Goal: Task Accomplishment & Management: Complete application form

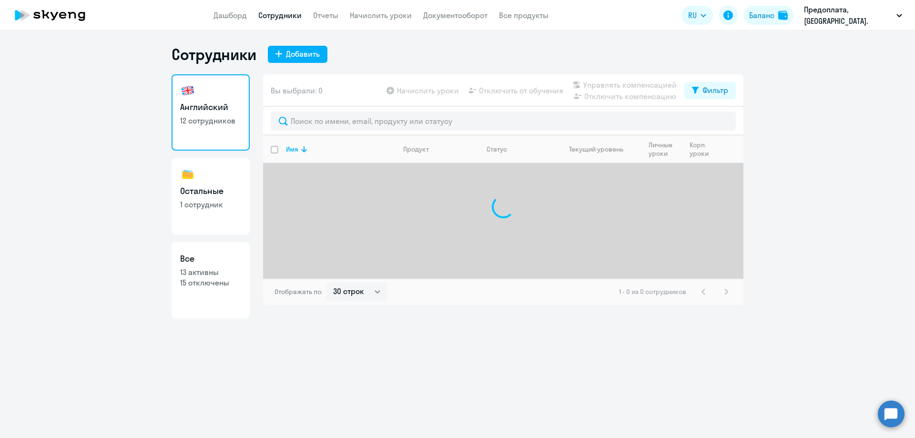
select select "30"
click at [296, 55] on div "Добавить" at bounding box center [303, 53] width 34 height 11
select select "english_adult_not_native_speaker"
select select "3"
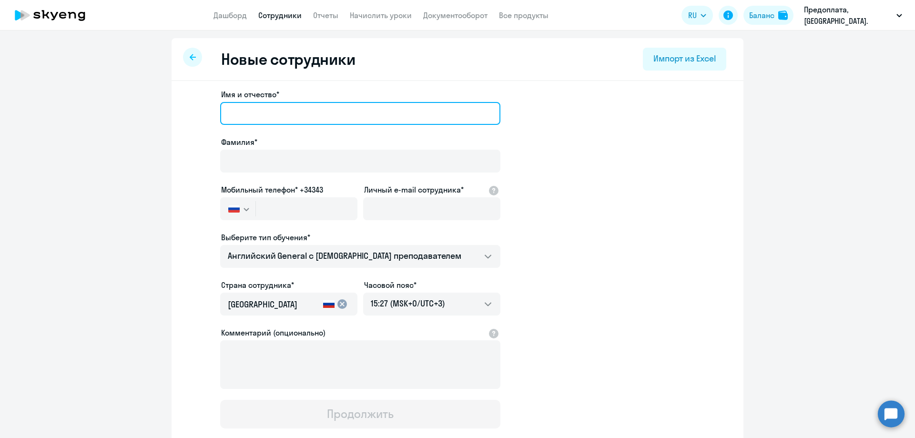
click at [249, 109] on input "Имя и отчество*" at bounding box center [360, 113] width 280 height 23
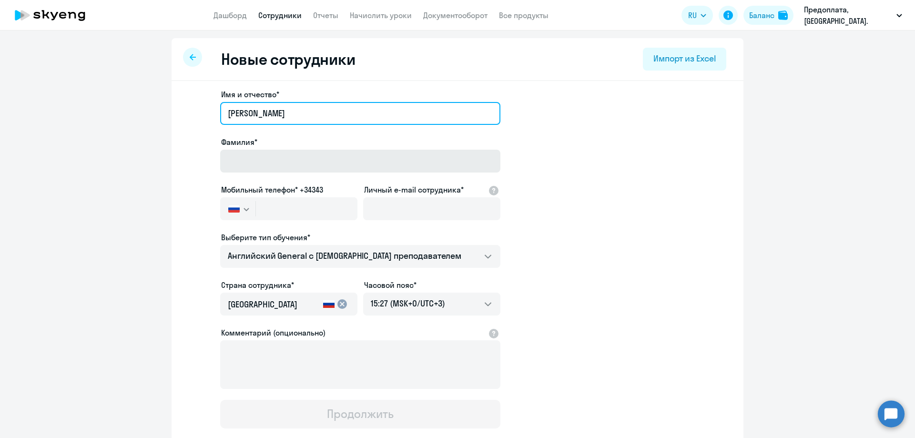
type input "[PERSON_NAME]"
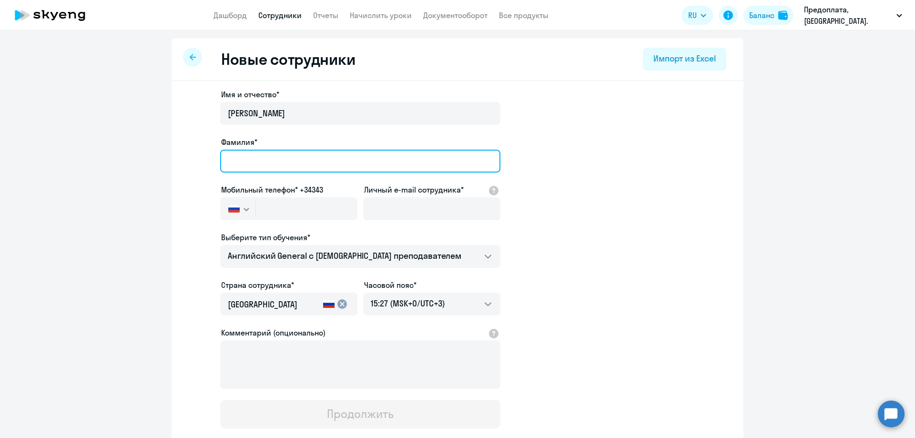
drag, startPoint x: 251, startPoint y: 160, endPoint x: 249, endPoint y: 144, distance: 15.3
click at [249, 156] on input "Фамилия*" at bounding box center [360, 161] width 280 height 23
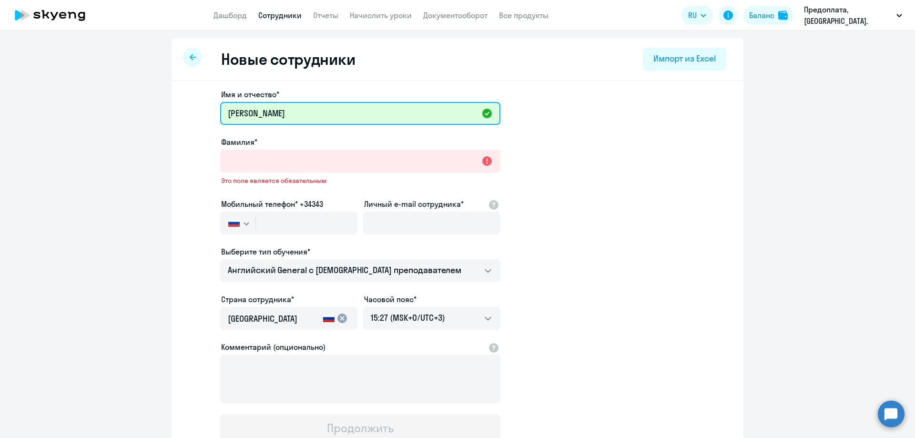
drag, startPoint x: 261, startPoint y: 112, endPoint x: 218, endPoint y: 112, distance: 42.4
click at [212, 112] on app-new-student-form "Имя и отчество* [PERSON_NAME] Фамилия* Это поле является обязательным Мобильный…" at bounding box center [457, 266] width 541 height 354
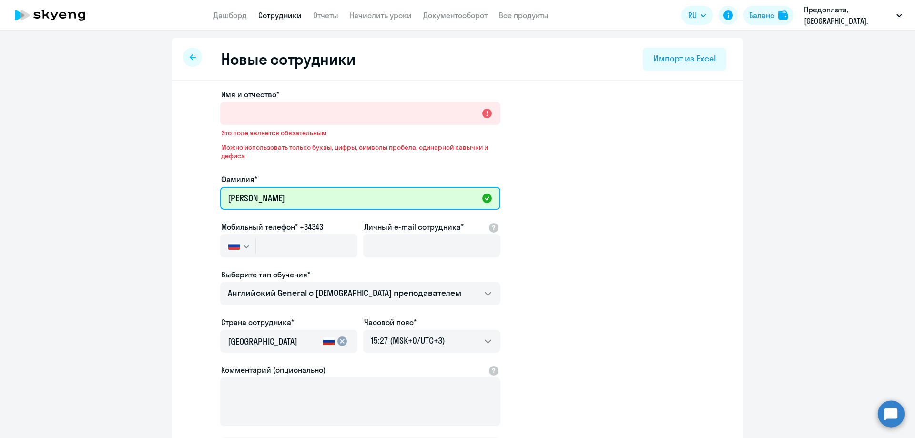
type input "[PERSON_NAME]"
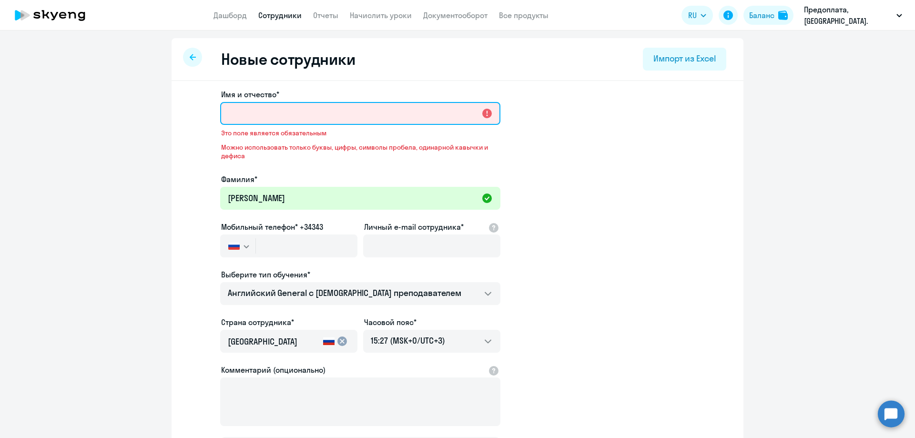
click at [237, 112] on input "Имя и отчество*" at bounding box center [360, 113] width 280 height 23
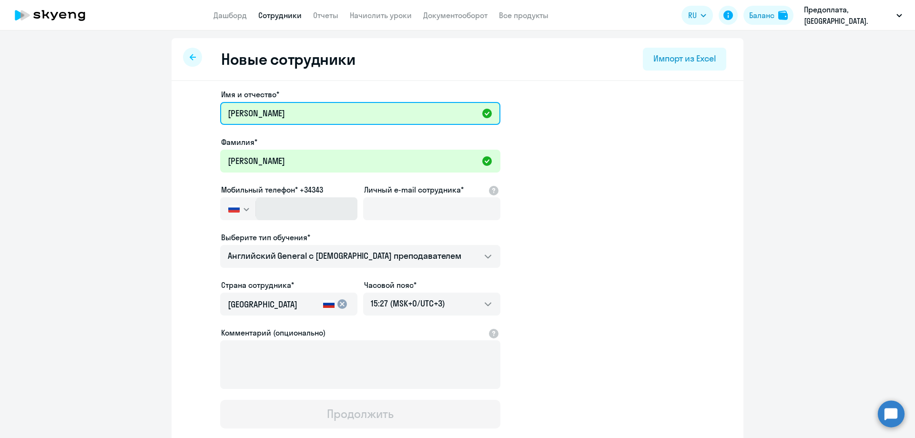
type input "[PERSON_NAME]"
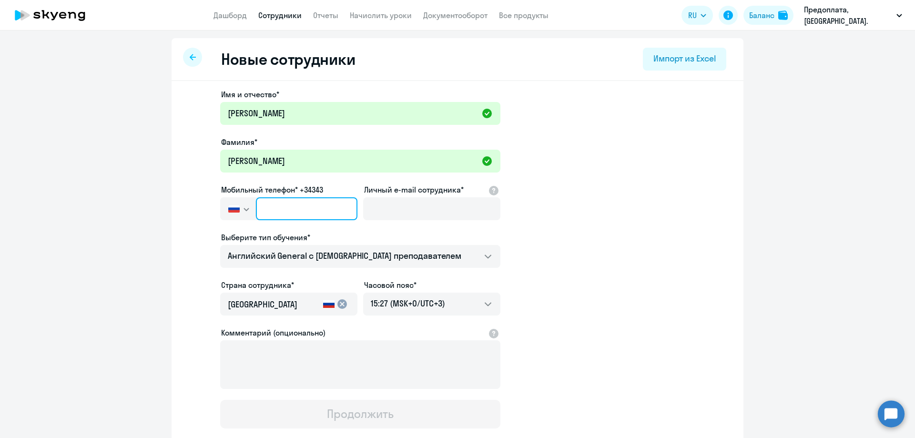
click at [290, 211] on input "text" at bounding box center [306, 208] width 101 height 23
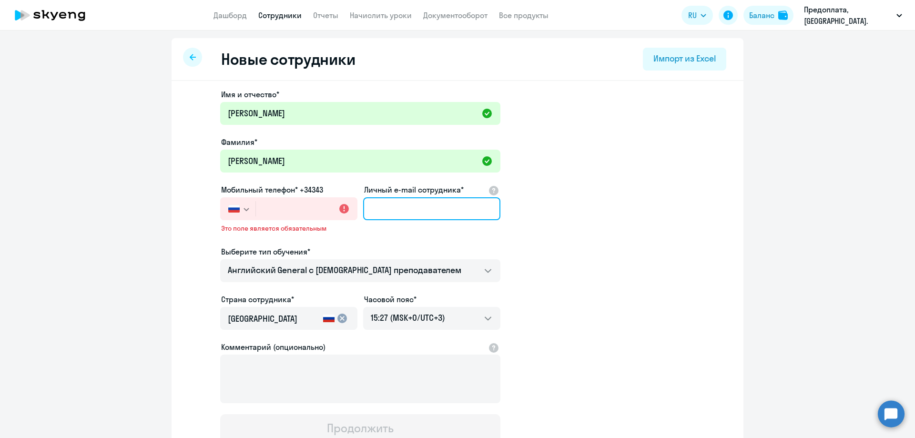
click at [391, 206] on input "Личный e-mail сотрудника*" at bounding box center [431, 208] width 137 height 23
paste input "[PERSON_NAME][EMAIL_ADDRESS][DOMAIN_NAME]"
type input "[PERSON_NAME][EMAIL_ADDRESS][DOMAIN_NAME]"
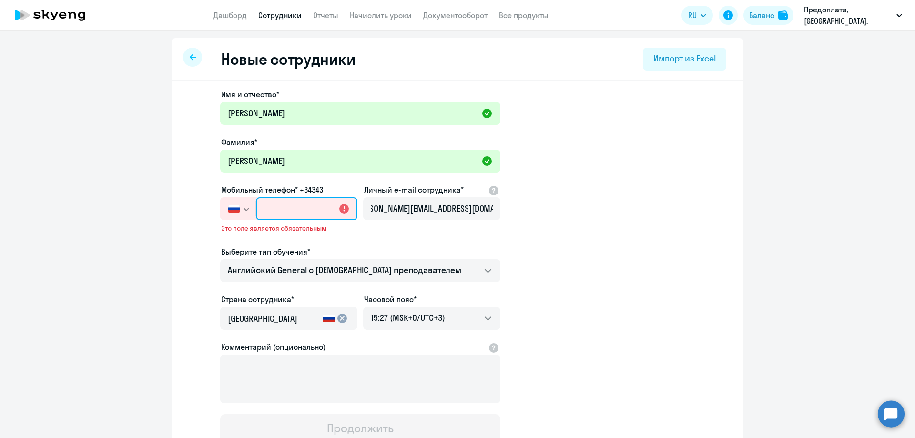
click at [273, 207] on input "text" at bounding box center [306, 208] width 101 height 23
click at [268, 203] on input "text" at bounding box center [306, 208] width 101 height 23
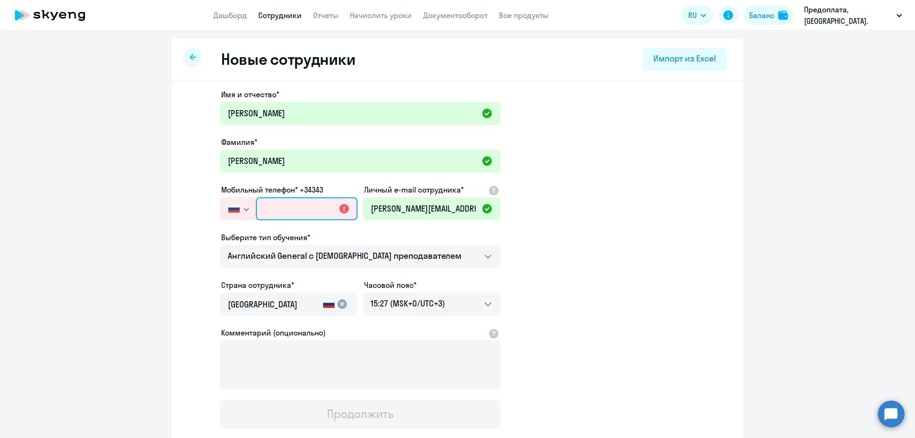
paste input "[PHONE_NUMBER]"
type input "[PHONE_NUMBER]"
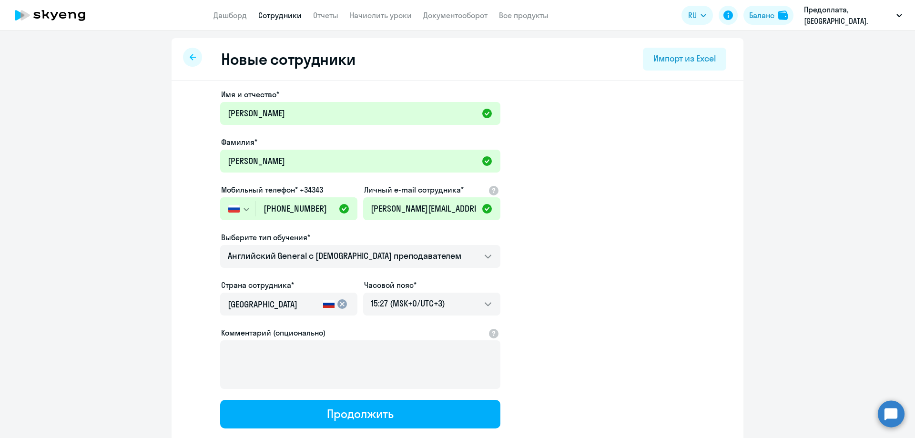
click at [153, 276] on ng-component "Новые сотрудники Импорт из Excel Имя и отчество* [PERSON_NAME]* [PERSON_NAME] М…" at bounding box center [457, 269] width 915 height 462
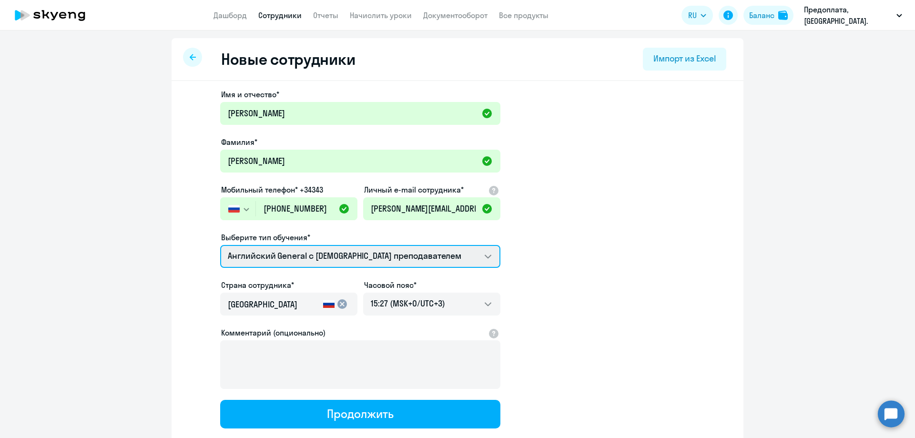
click at [324, 254] on select "Английский General с [DEMOGRAPHIC_DATA] преподавателем Talks 15 минутные разгов…" at bounding box center [360, 256] width 280 height 23
select select "chinese_adult_not_native_speaker_premium"
click at [220, 245] on select "Английский General с [DEMOGRAPHIC_DATA] преподавателем Talks 15 минутные разгов…" at bounding box center [360, 256] width 280 height 23
click at [350, 256] on select "Английский General с [DEMOGRAPHIC_DATA] преподавателем Talks 15 минутные разгов…" at bounding box center [360, 256] width 280 height 23
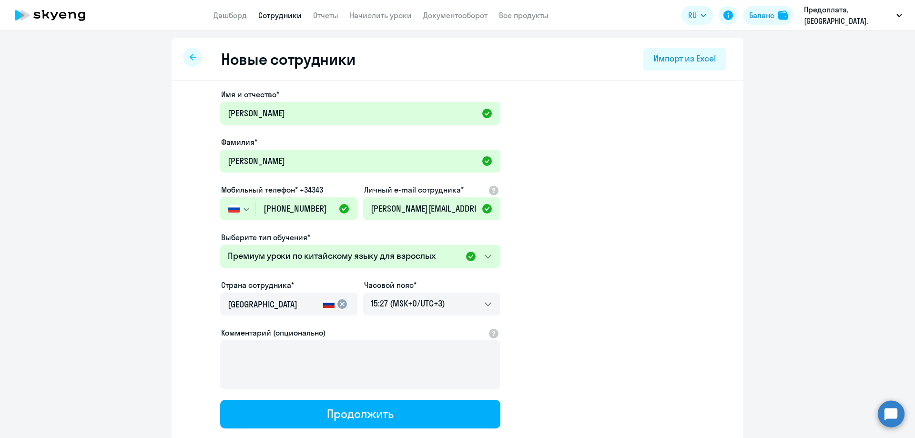
click at [192, 344] on app-new-student-form "Имя и отчество* [PERSON_NAME]* [PERSON_NAME] Мобильный телефон* +34343 [GEOGRAP…" at bounding box center [457, 259] width 541 height 340
click at [179, 289] on div "Имя и отчество* [PERSON_NAME]* [PERSON_NAME] Мобильный телефон* +34343 [GEOGRAP…" at bounding box center [458, 290] width 572 height 419
click at [574, 250] on app-new-student-form "Имя и отчество* [PERSON_NAME]* [PERSON_NAME] Мобильный телефон* +34343 [GEOGRAP…" at bounding box center [457, 259] width 541 height 340
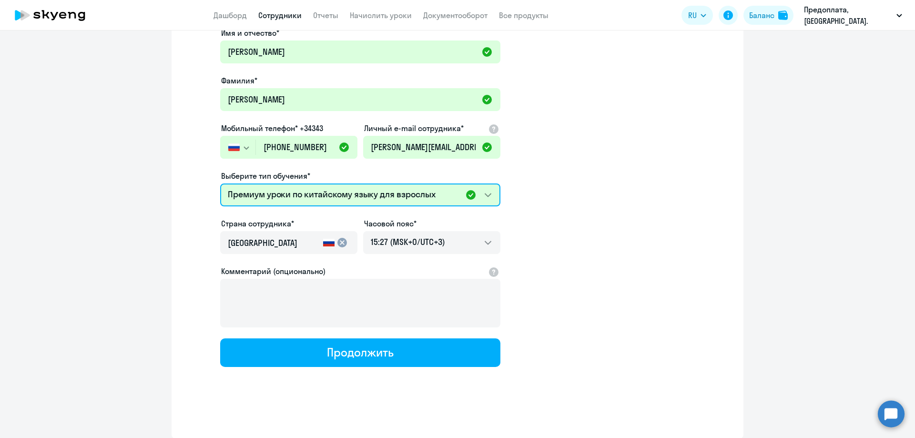
click at [485, 194] on select "Английский General с [DEMOGRAPHIC_DATA] преподавателем Talks 15 минутные разгов…" at bounding box center [360, 194] width 280 height 23
click at [220, 183] on select "Английский General с [DEMOGRAPHIC_DATA] преподавателем Talks 15 минутные разгов…" at bounding box center [360, 194] width 280 height 23
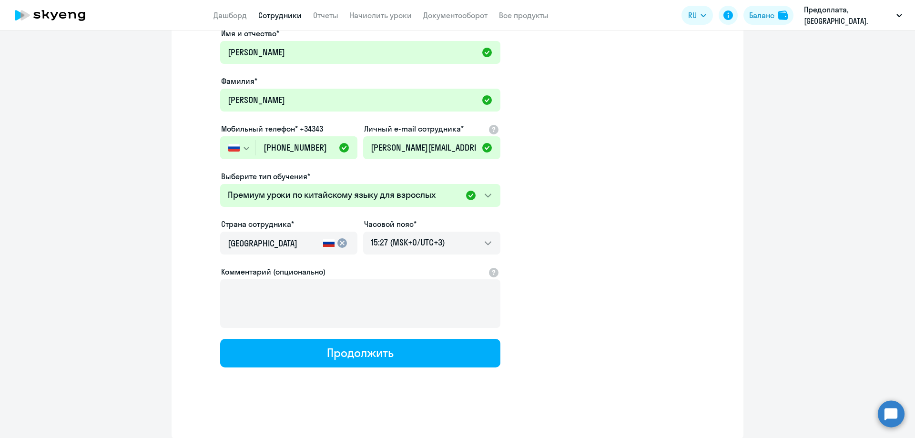
scroll to position [61, 0]
drag, startPoint x: 359, startPoint y: 352, endPoint x: 383, endPoint y: 377, distance: 34.7
click at [360, 352] on div "Продолжить" at bounding box center [360, 352] width 66 height 15
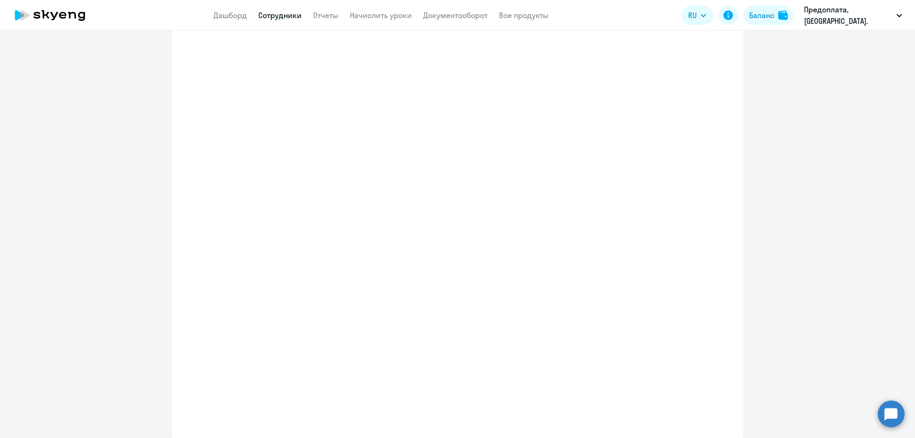
select select "chinese_adult_not_native_speaker_premium"
select select "3"
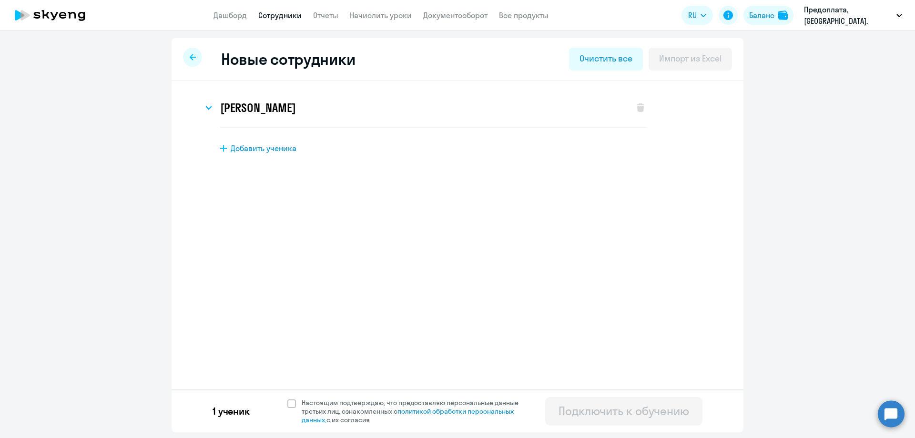
scroll to position [0, 0]
click at [291, 402] on span at bounding box center [291, 403] width 9 height 9
click at [287, 398] on input "Настоящим подтверждаю, что предоставляю персональные данные третьих лиц, ознако…" at bounding box center [287, 398] width 0 height 0
checkbox input "true"
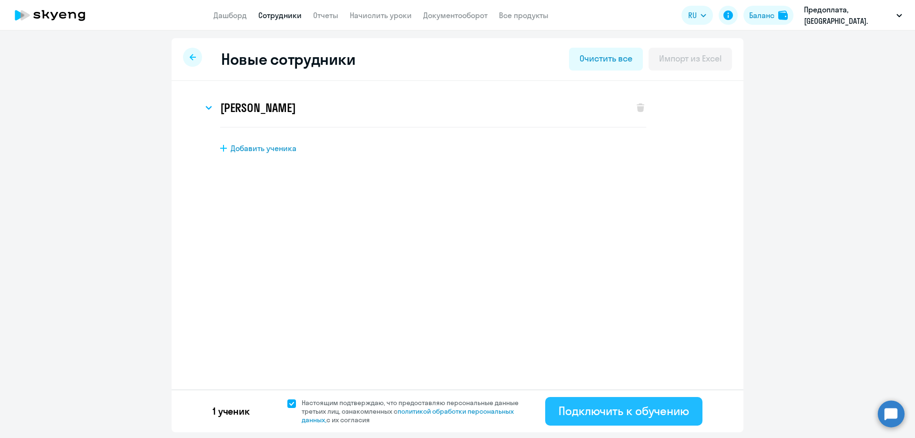
click at [613, 415] on div "Подключить к обучению" at bounding box center [623, 410] width 131 height 15
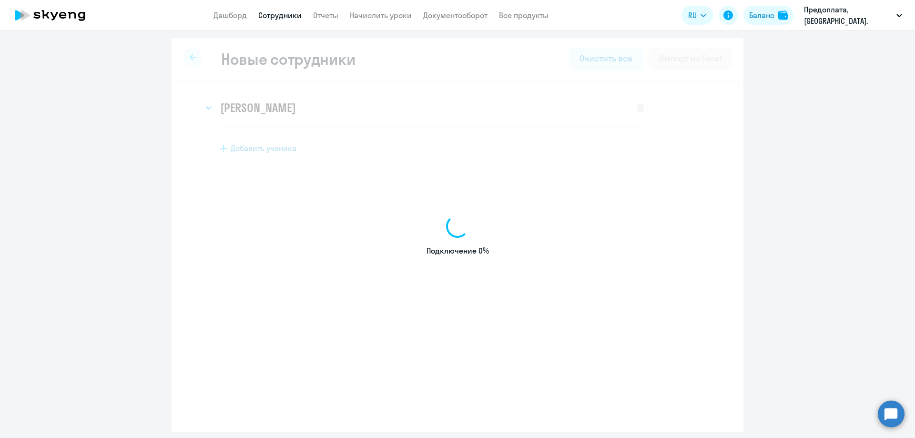
select select "english_adult_not_native_speaker"
select select "3"
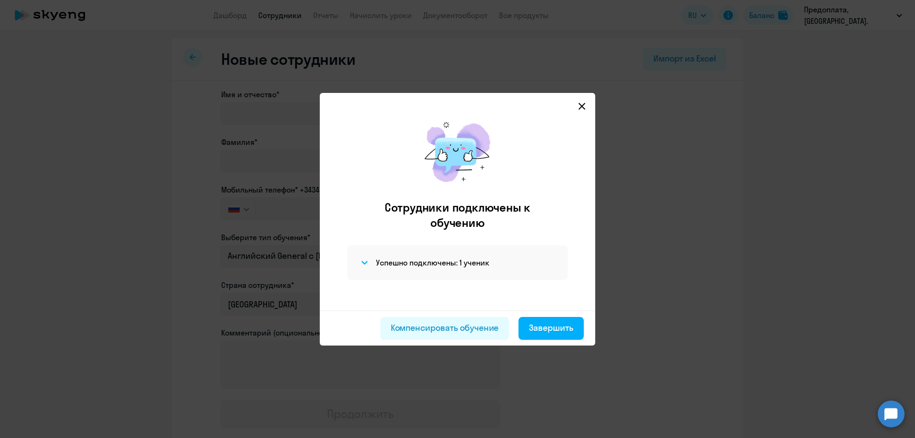
click at [580, 104] on icon at bounding box center [581, 105] width 7 height 7
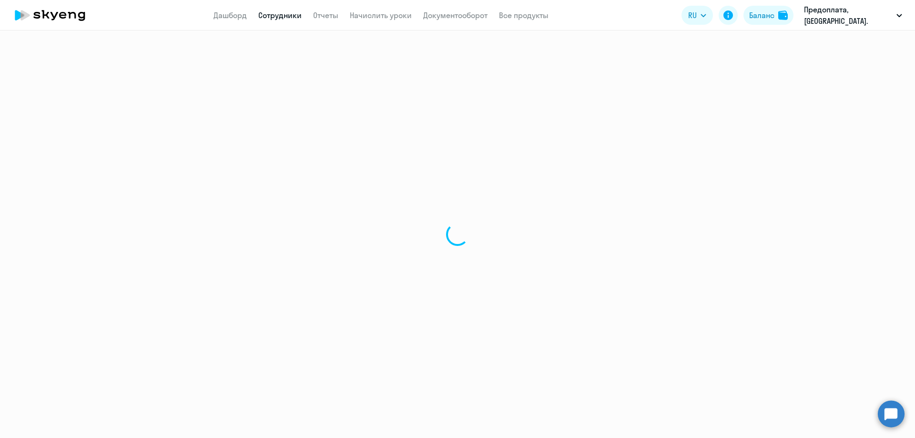
select select "30"
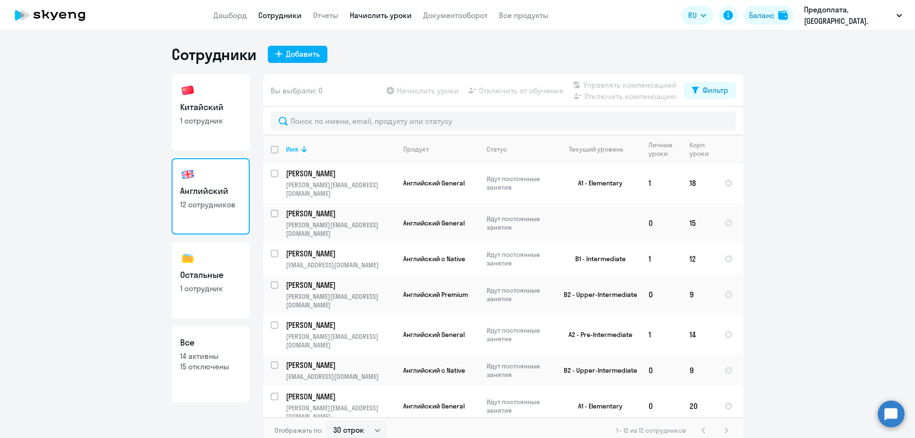
drag, startPoint x: 378, startPoint y: 14, endPoint x: 410, endPoint y: 40, distance: 41.6
click at [378, 14] on link "Начислить уроки" at bounding box center [381, 15] width 62 height 10
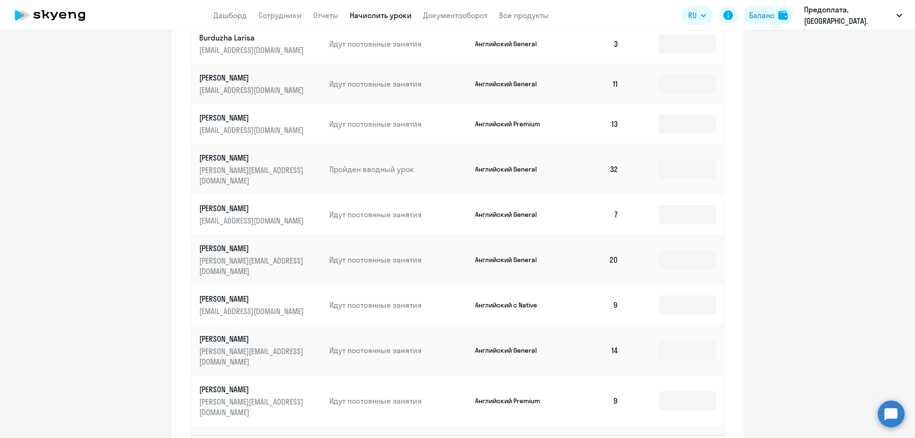
scroll to position [458, 0]
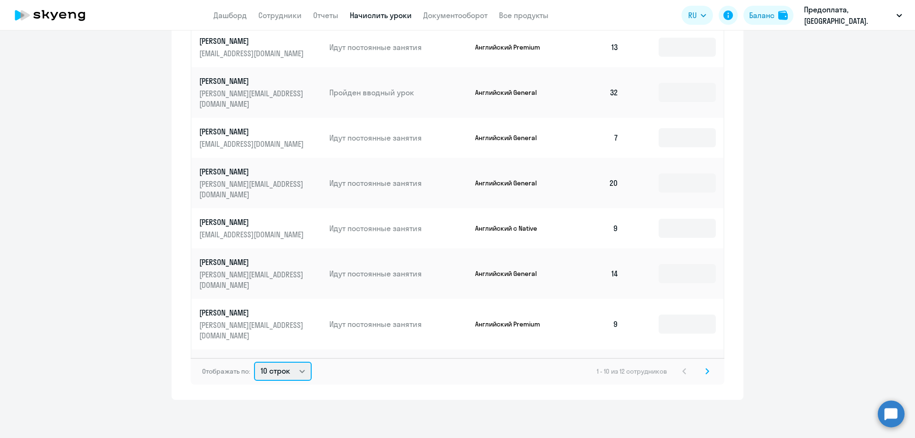
click at [296, 370] on select "10 строк 30 строк 50 строк" at bounding box center [283, 371] width 58 height 19
select select "50"
click at [254, 362] on select "10 строк 30 строк 50 строк" at bounding box center [283, 371] width 58 height 19
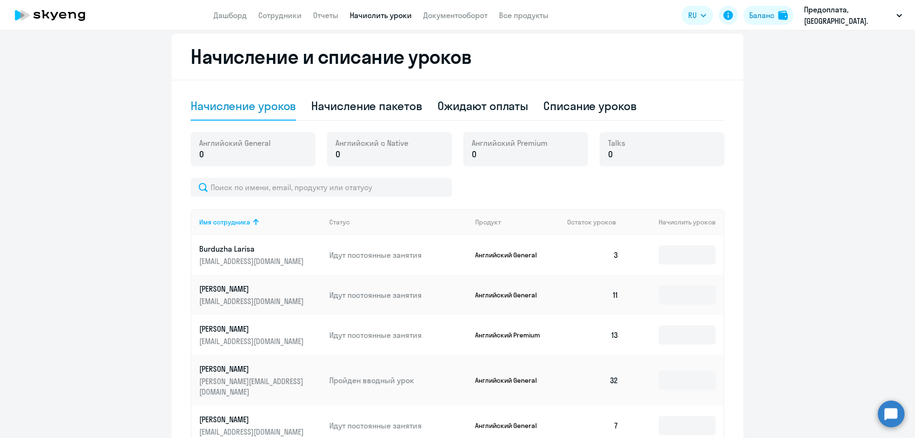
scroll to position [124, 0]
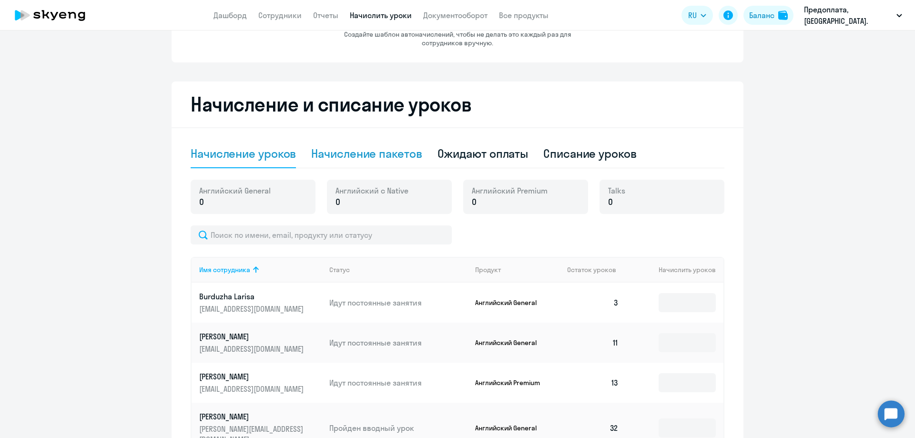
click at [358, 152] on div "Начисление пакетов" at bounding box center [366, 153] width 111 height 15
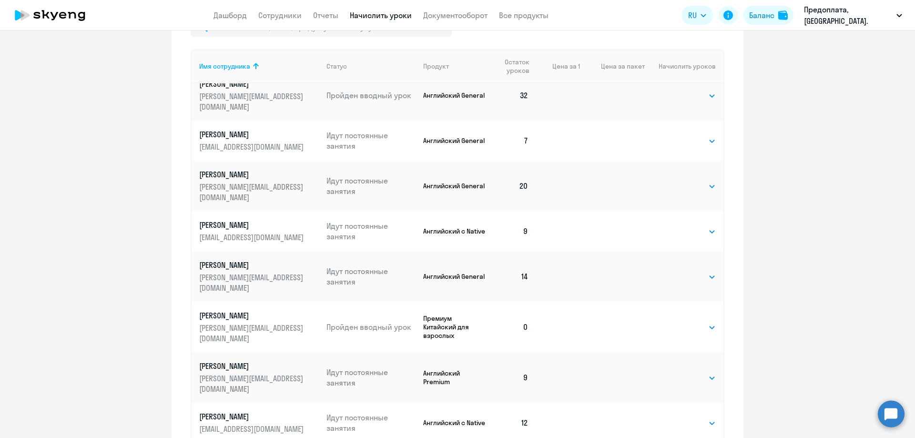
scroll to position [488, 0]
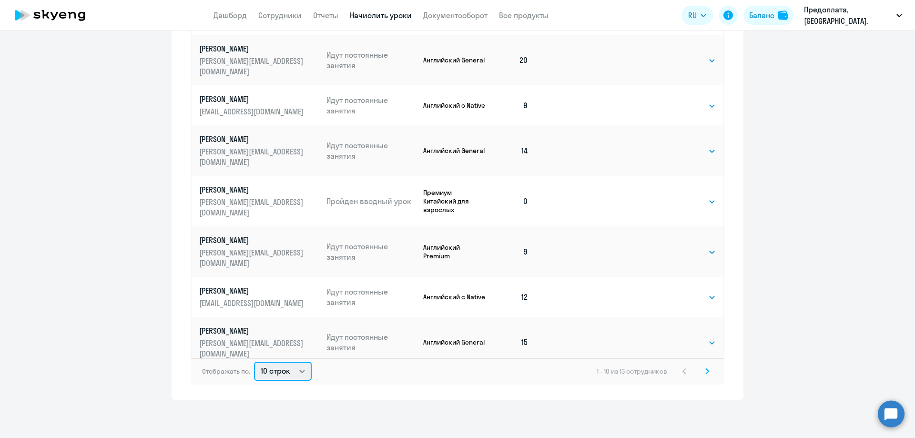
click at [293, 371] on select "10 строк 30 строк 50 строк" at bounding box center [283, 371] width 58 height 19
select select "50"
click at [254, 362] on select "10 строк 30 строк 50 строк" at bounding box center [283, 371] width 58 height 19
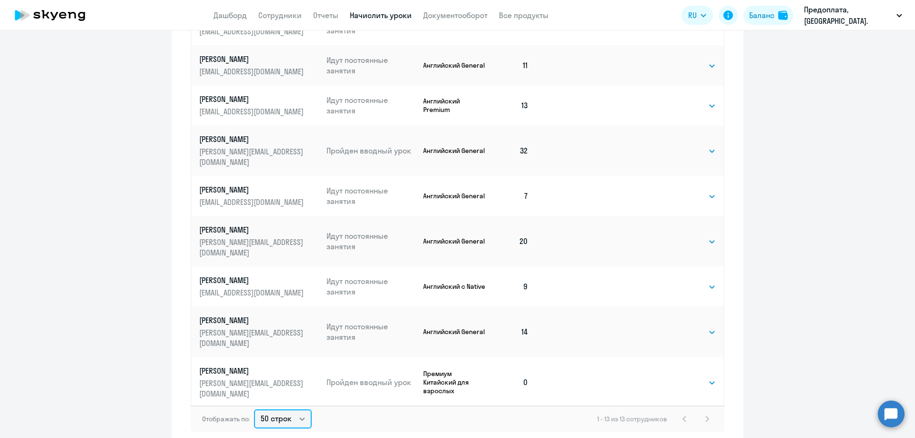
scroll to position [48, 0]
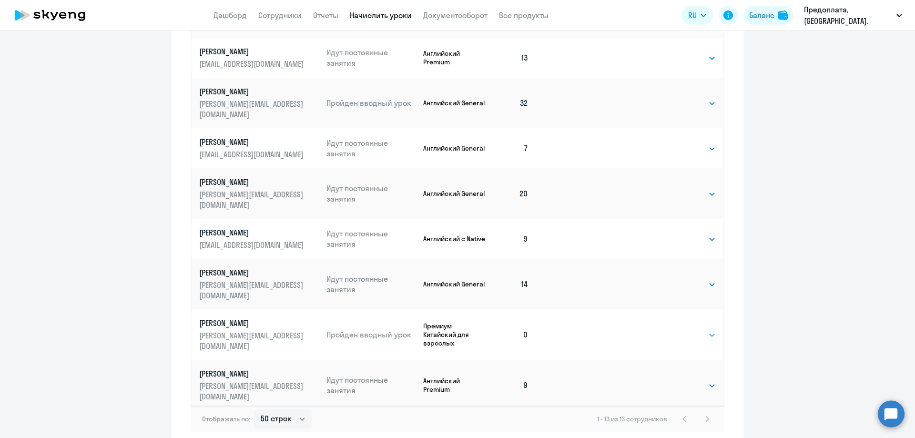
click at [690, 329] on select "Выбрать 4 8 16 32 64 96 128" at bounding box center [696, 334] width 39 height 11
select select "16"
click at [677, 329] on select "Выбрать 4 8 16 32 64 96 128" at bounding box center [696, 334] width 39 height 11
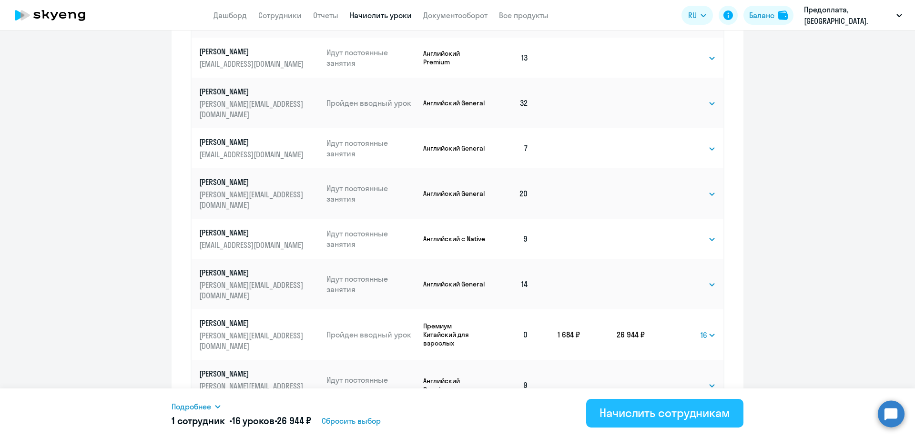
drag, startPoint x: 640, startPoint y: 412, endPoint x: 648, endPoint y: 409, distance: 8.1
click at [639, 412] on div "Начислить сотрудникам" at bounding box center [664, 412] width 131 height 15
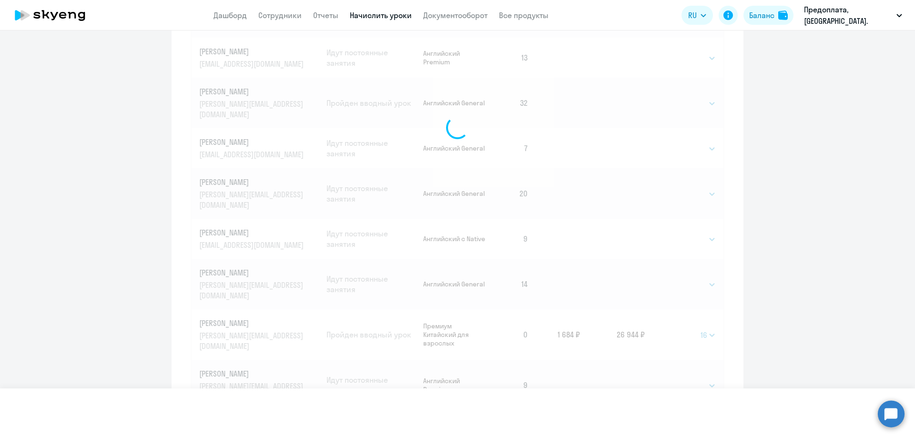
select select
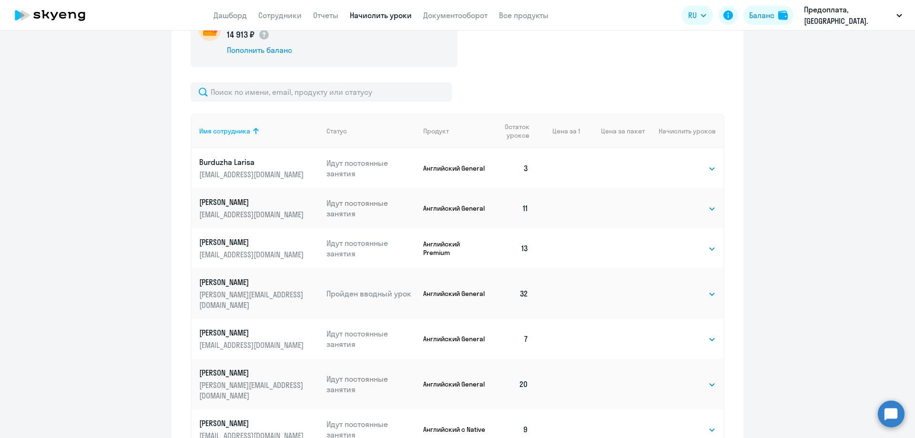
scroll to position [12, 0]
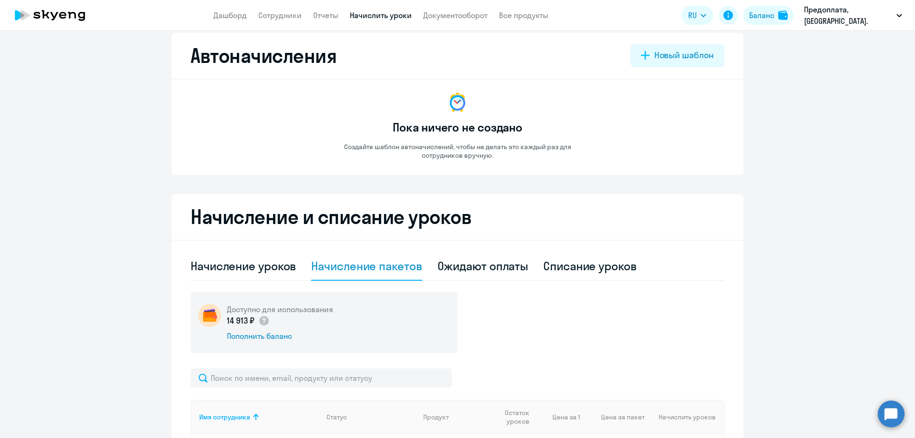
click at [57, 11] on icon at bounding box center [50, 15] width 84 height 24
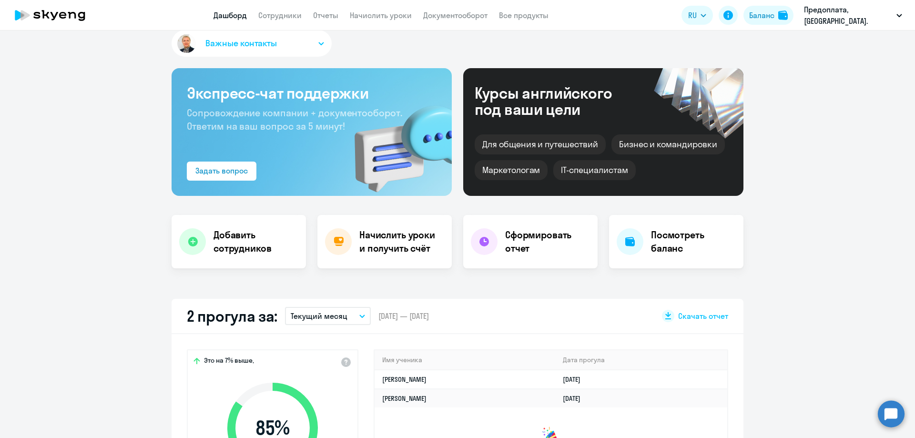
select select "30"
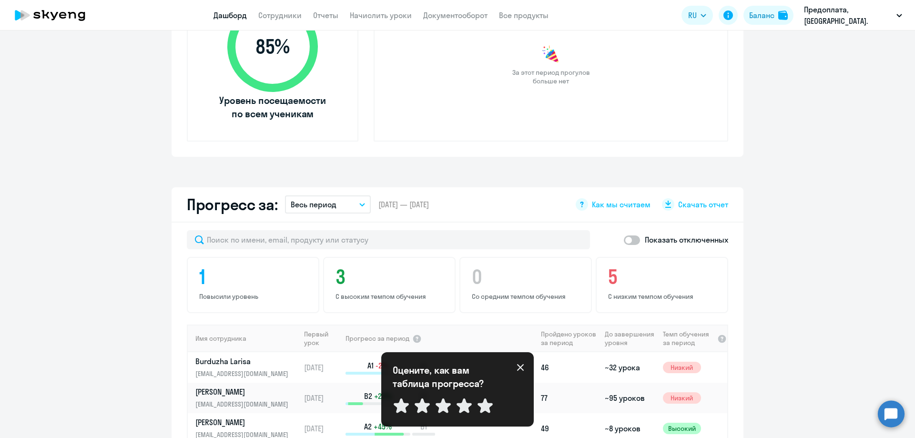
scroll to position [441, 0]
